Goal: Find specific page/section: Locate a particular part of the current website

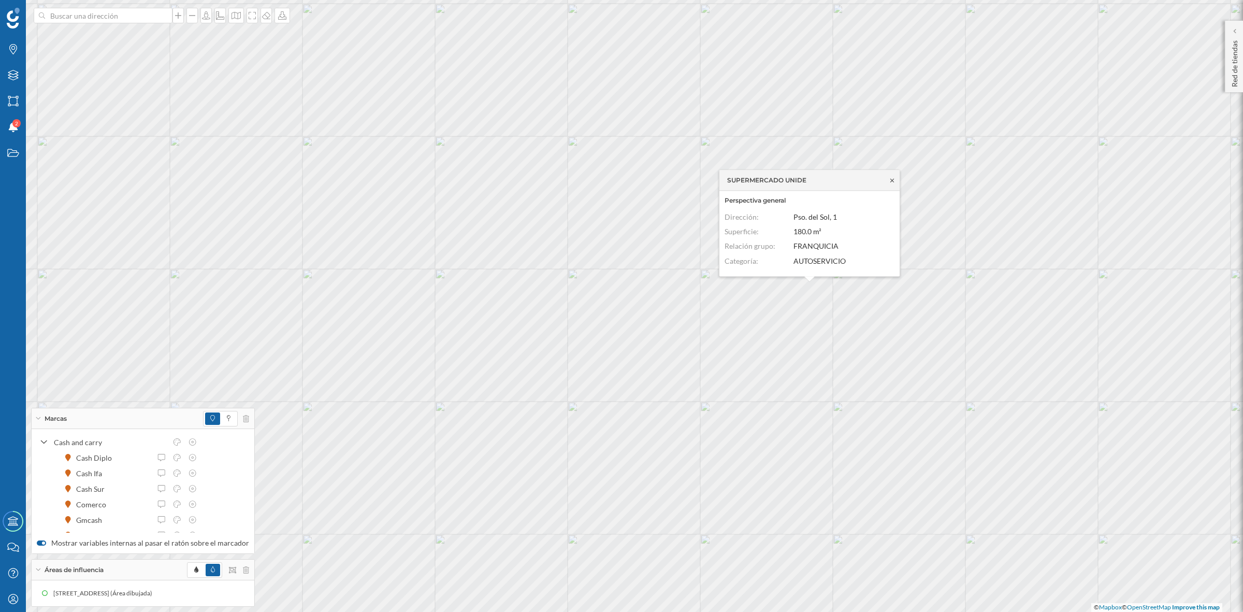
click at [890, 177] on icon at bounding box center [893, 180] width 8 height 6
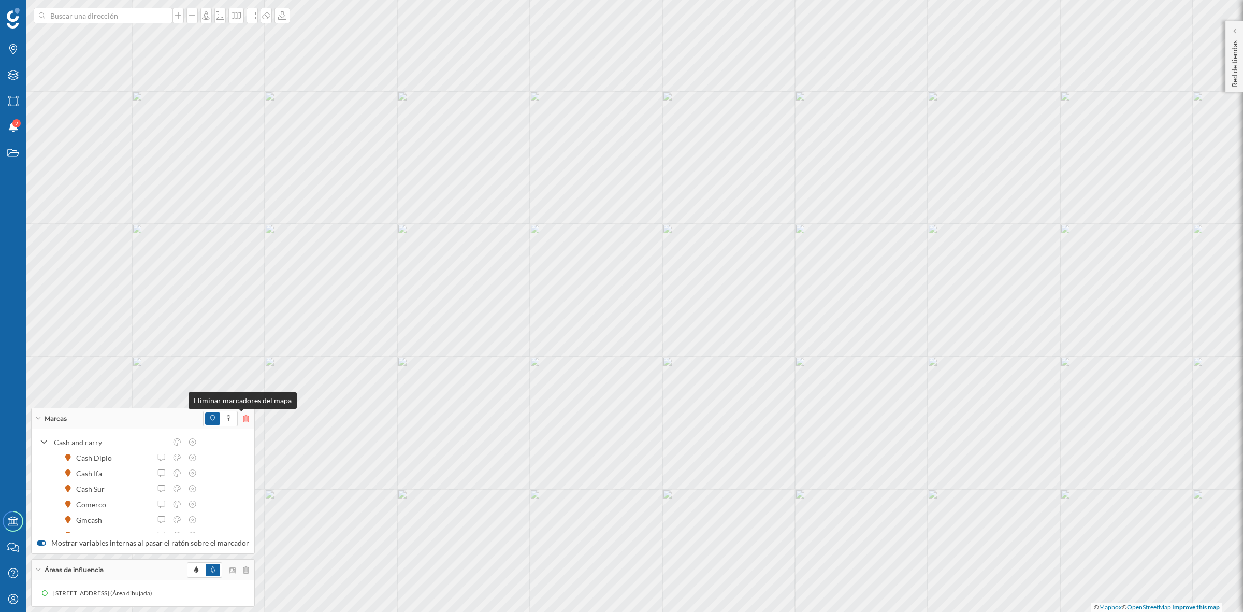
click at [243, 421] on icon at bounding box center [246, 418] width 6 height 7
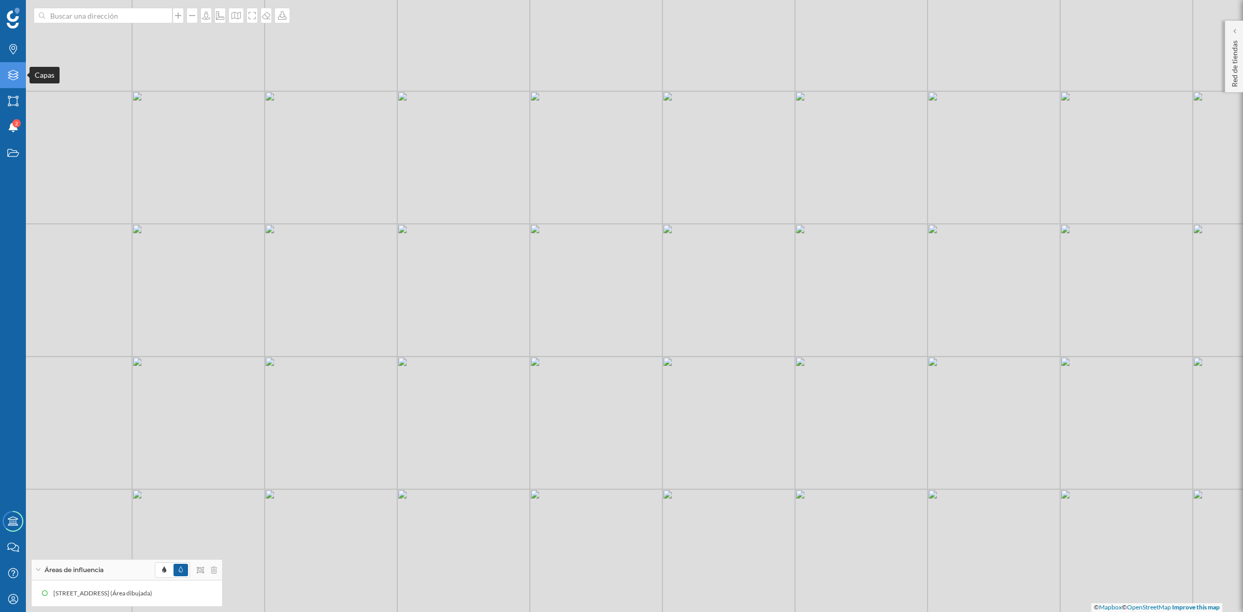
click at [9, 62] on div "Capas" at bounding box center [13, 75] width 26 height 26
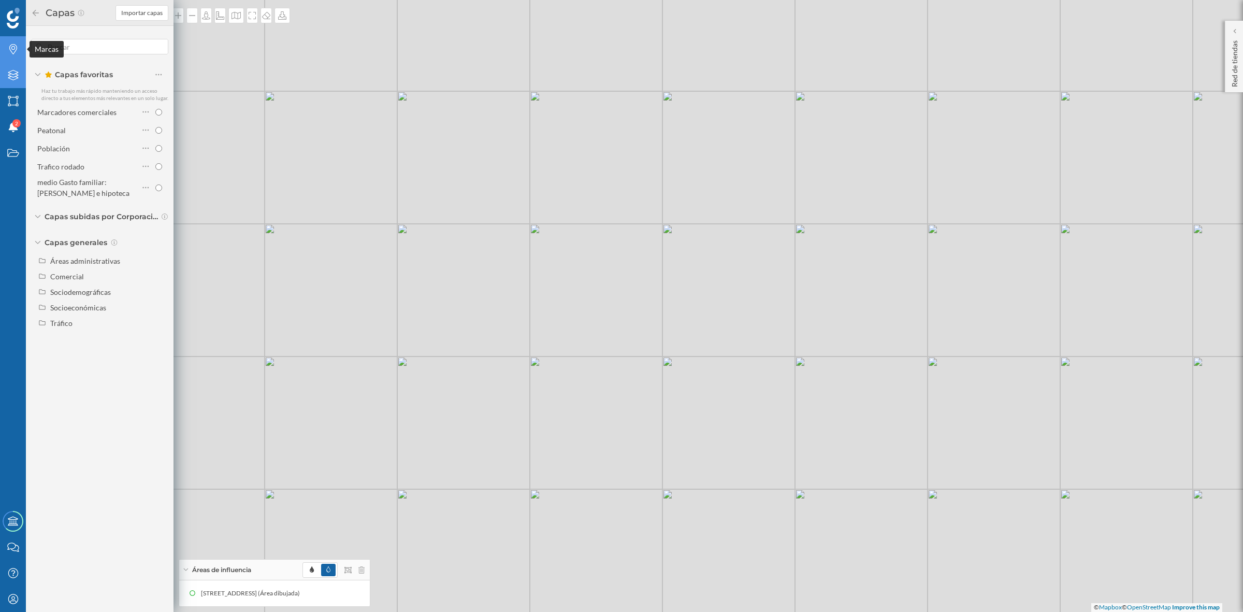
click at [11, 55] on div "Marcas" at bounding box center [13, 49] width 26 height 26
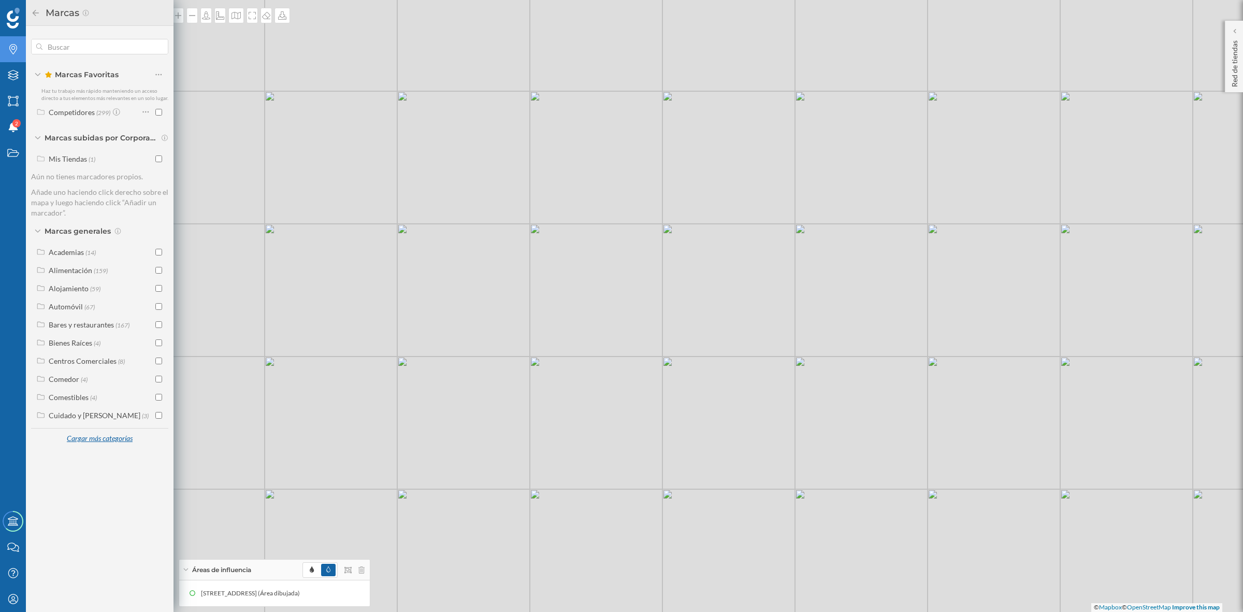
click at [96, 440] on div "Cargar más categorías" at bounding box center [99, 439] width 79 height 16
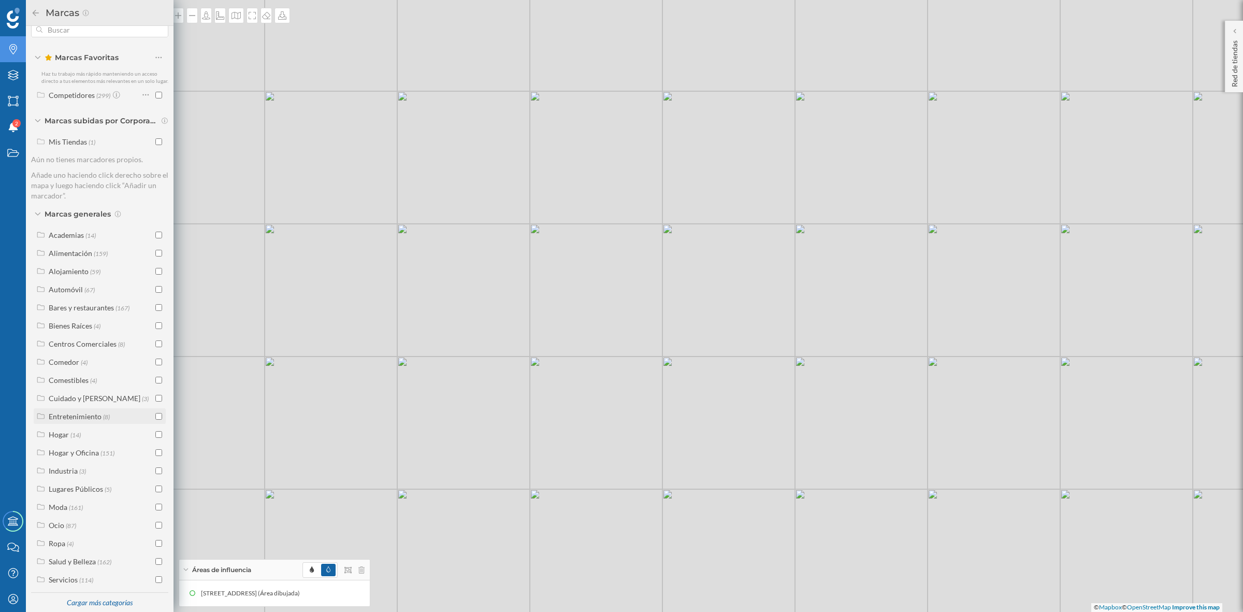
scroll to position [33, 0]
click at [86, 573] on span "(114)" at bounding box center [86, 570] width 14 height 9
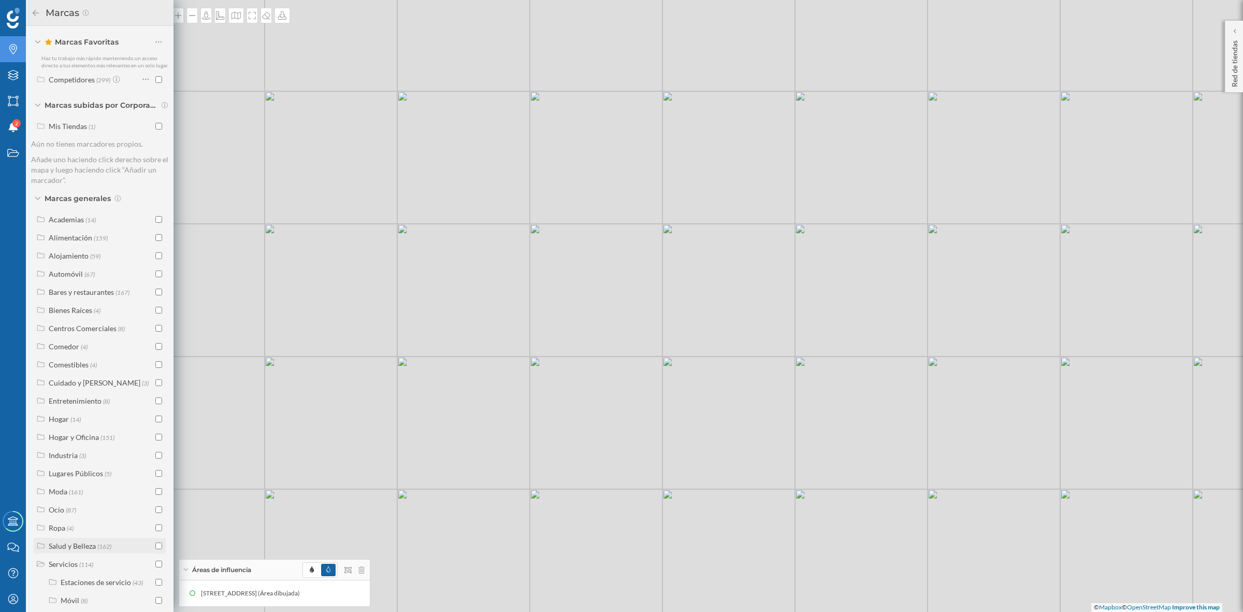
scroll to position [196, 0]
click at [157, 535] on input "checkbox" at bounding box center [158, 534] width 7 height 7
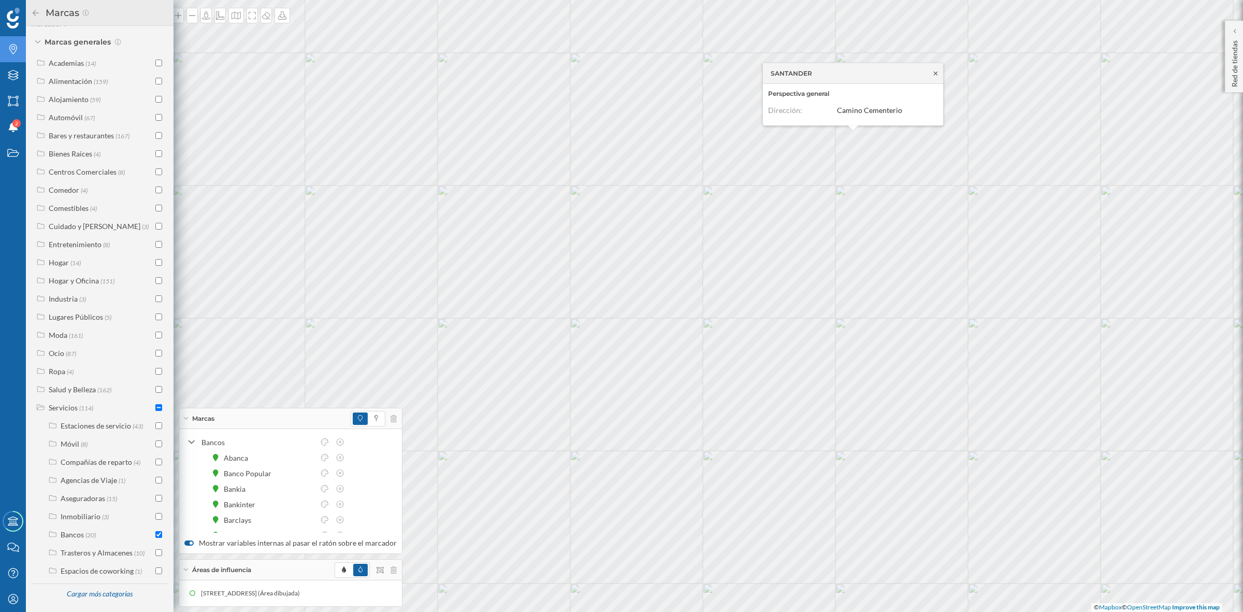
click at [935, 75] on icon at bounding box center [936, 73] width 8 height 6
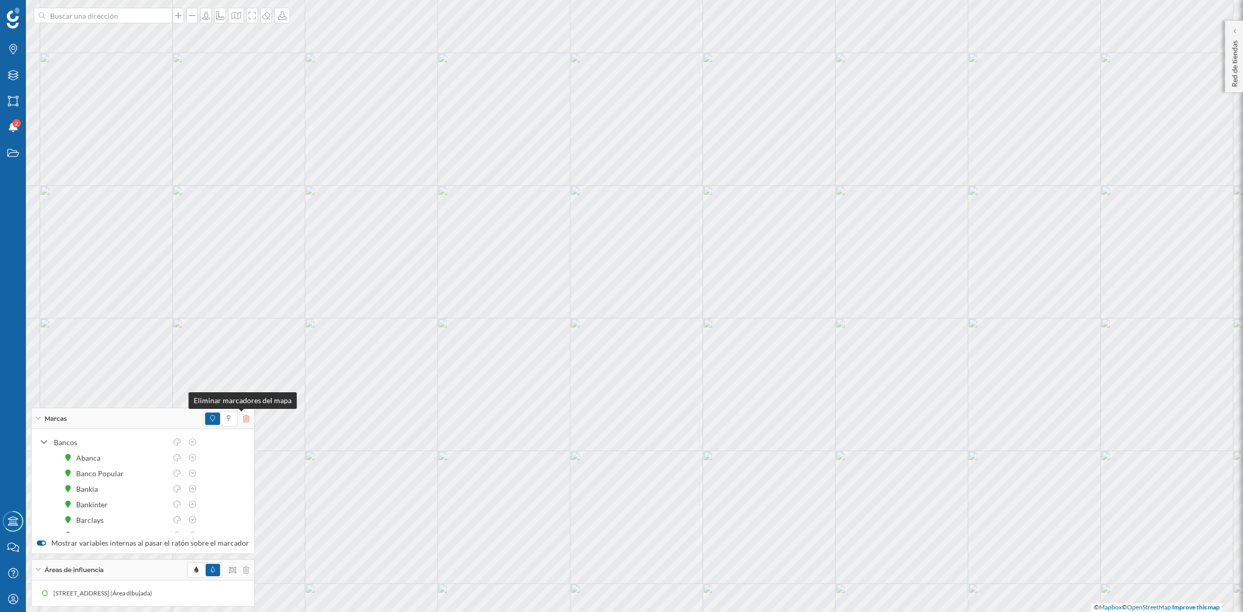
click at [243, 420] on icon at bounding box center [246, 418] width 6 height 7
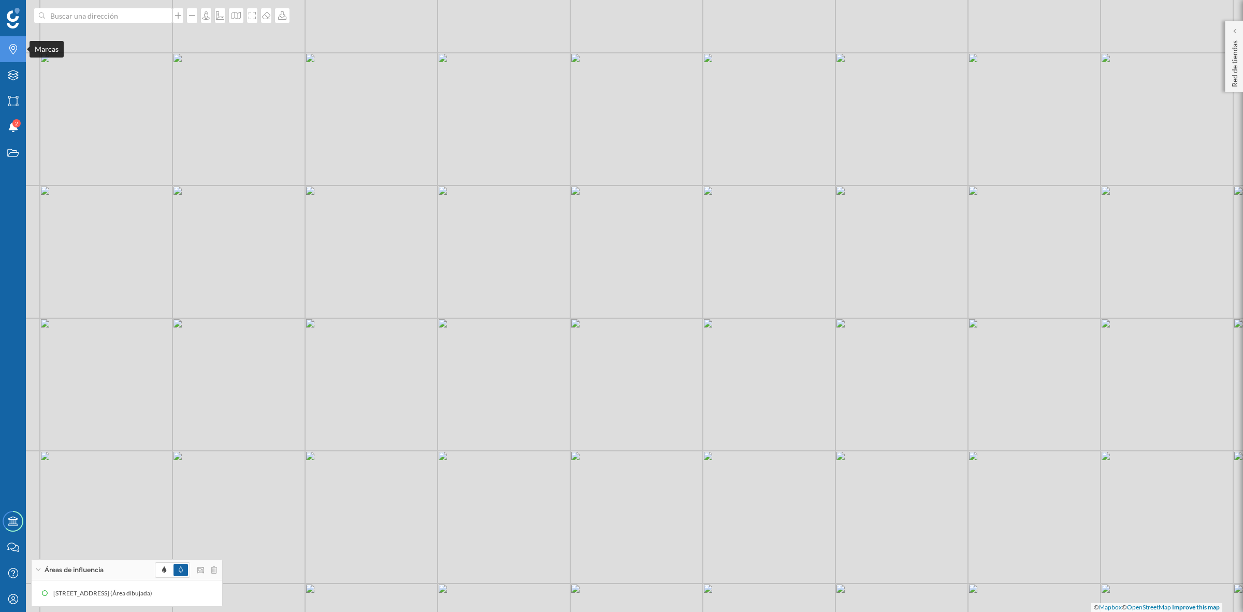
click at [15, 56] on div "Marcas" at bounding box center [13, 49] width 26 height 26
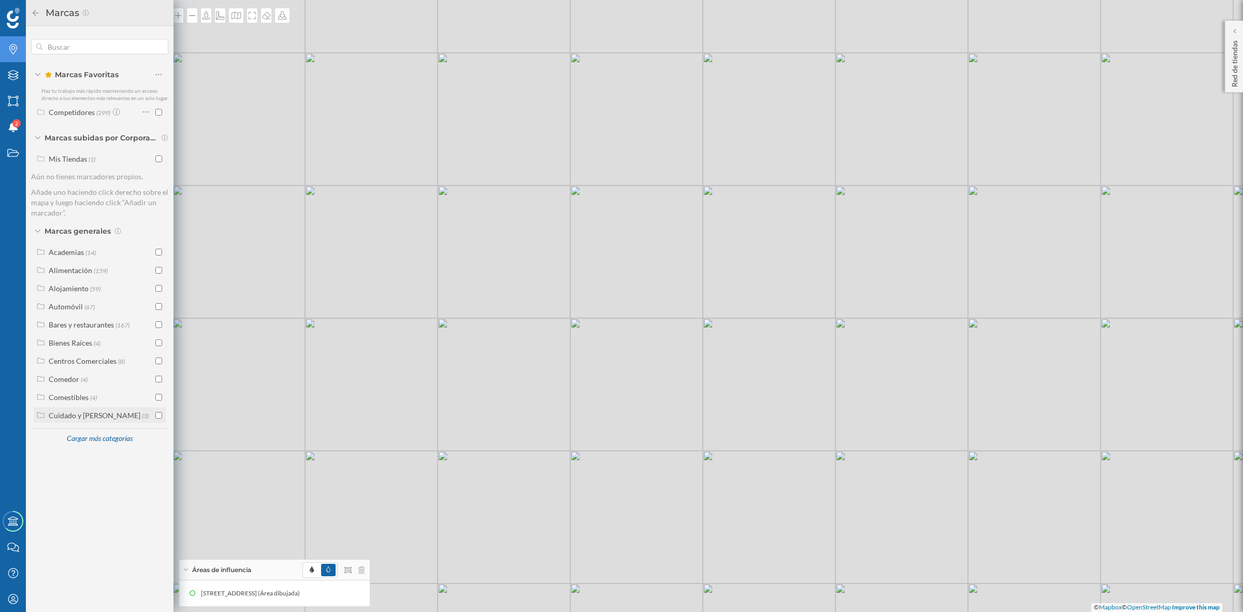
click at [99, 416] on div "Cuidado y [PERSON_NAME]" at bounding box center [95, 415] width 92 height 9
click at [99, 453] on div "Cargar más categorías" at bounding box center [99, 457] width 79 height 16
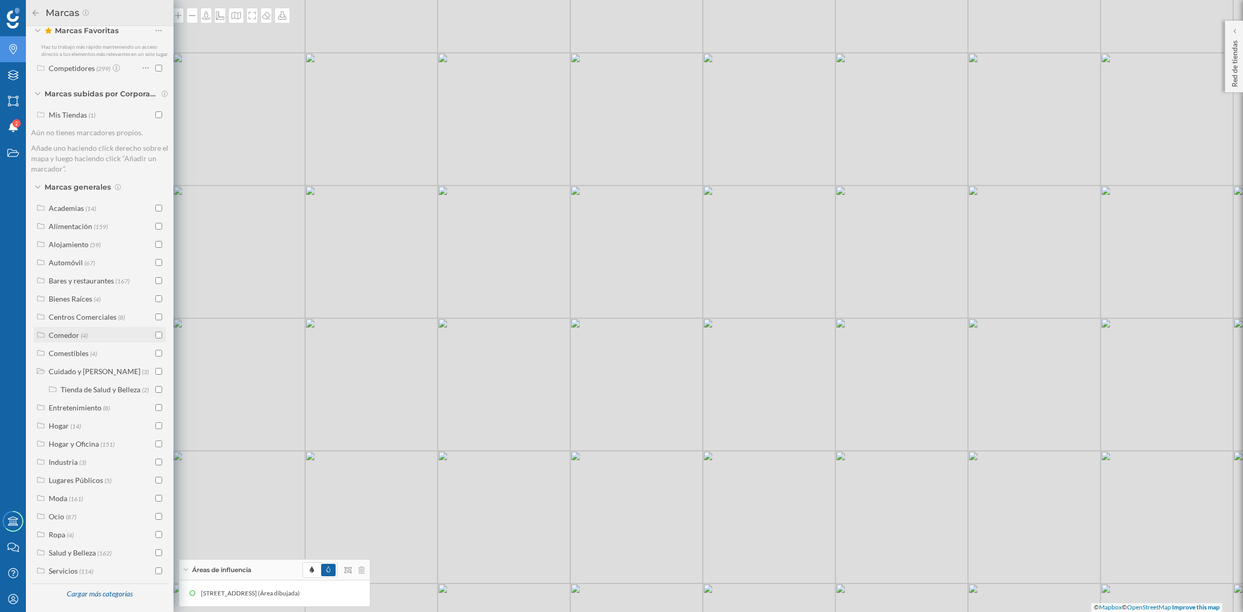
click at [104, 391] on div "Tienda de Salud y Belleza" at bounding box center [101, 389] width 80 height 9
click at [78, 550] on div "Salud y Belleza" at bounding box center [72, 552] width 47 height 9
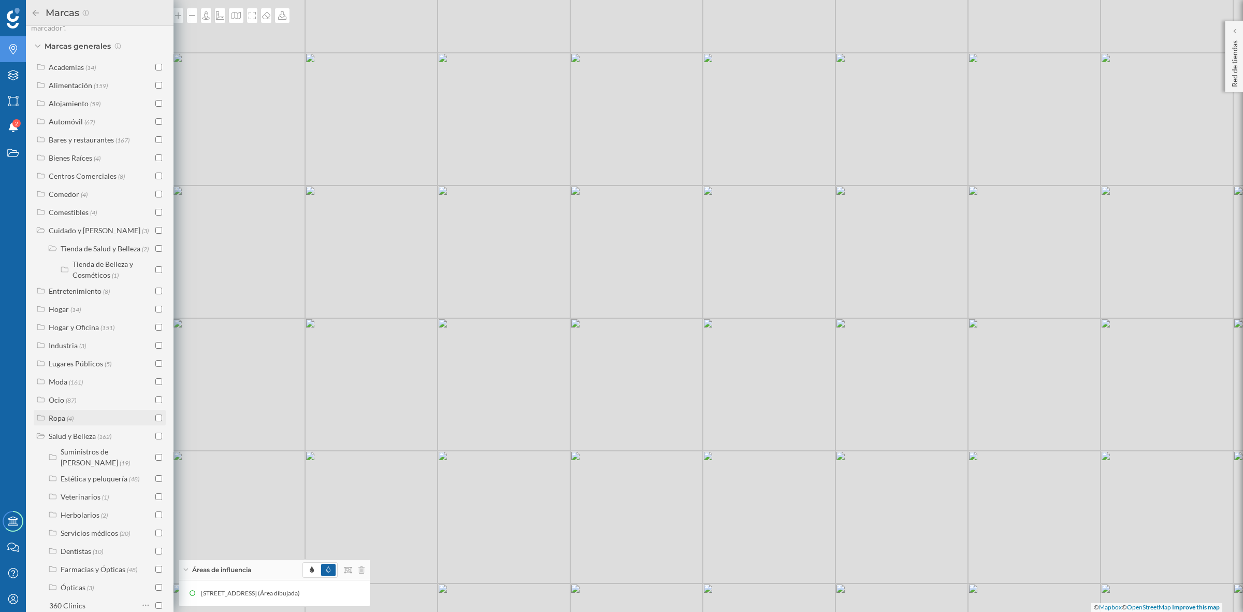
scroll to position [280, 0]
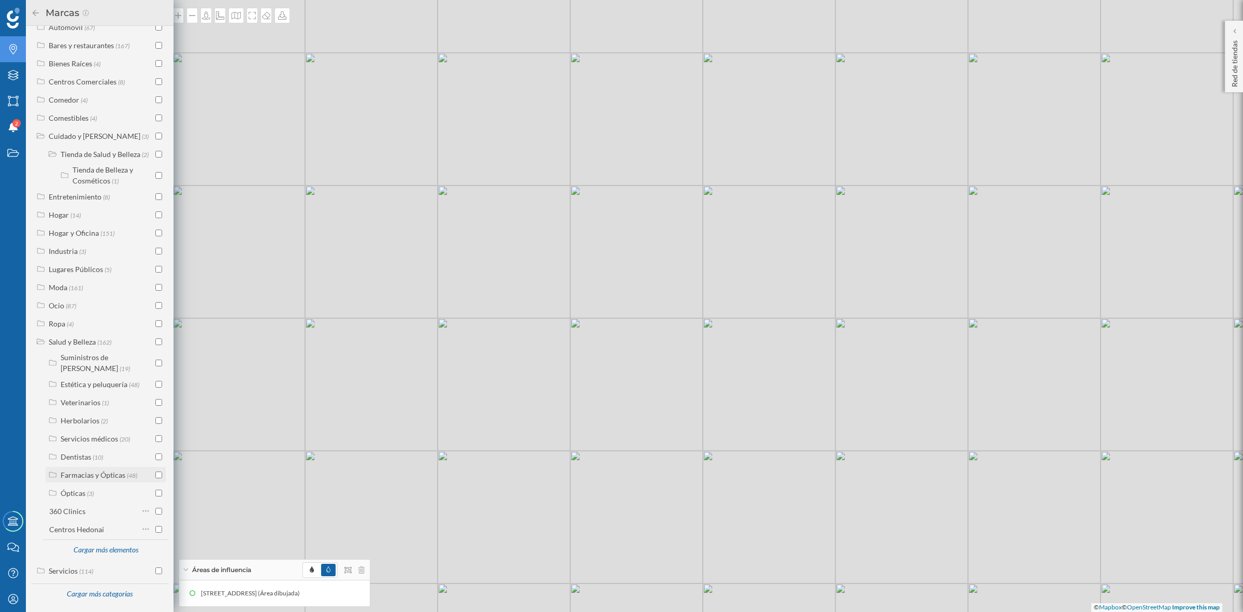
click at [104, 470] on div "Farmacias y Ópticas" at bounding box center [93, 474] width 65 height 9
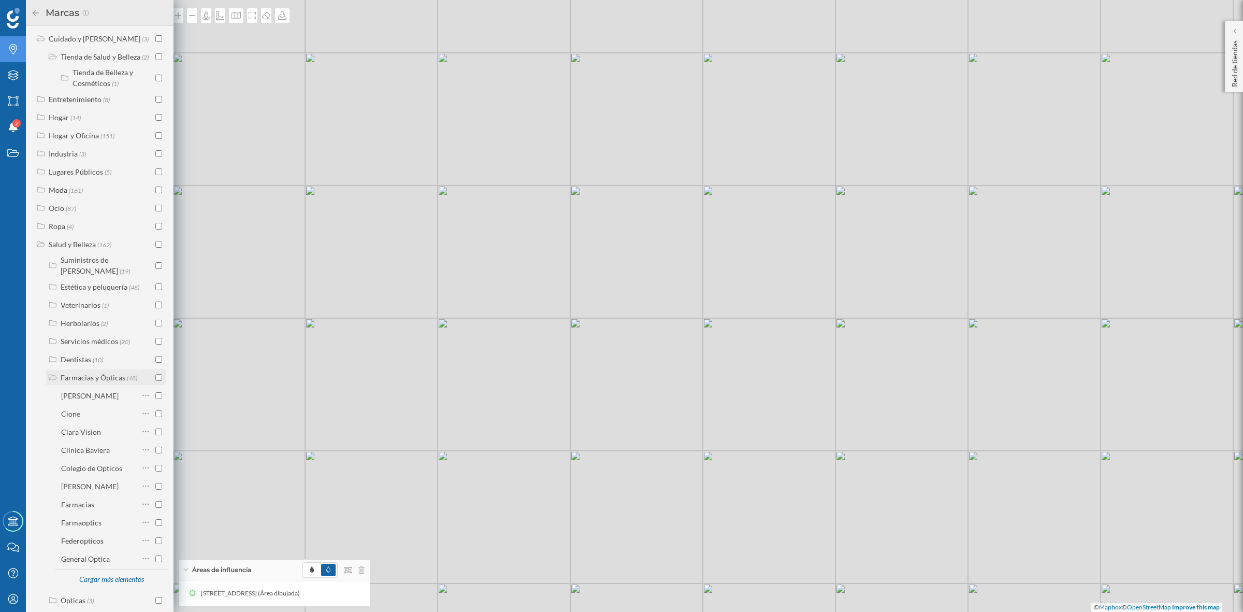
scroll to position [485, 0]
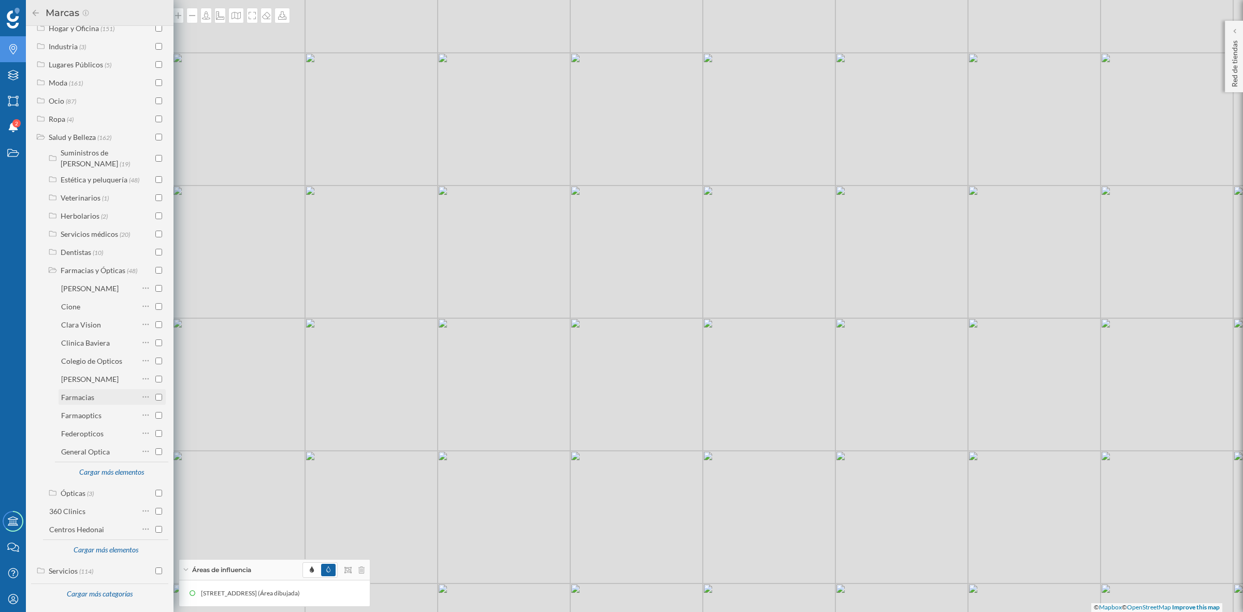
click at [156, 395] on input "checkbox" at bounding box center [158, 397] width 7 height 7
